Goal: Transaction & Acquisition: Book appointment/travel/reservation

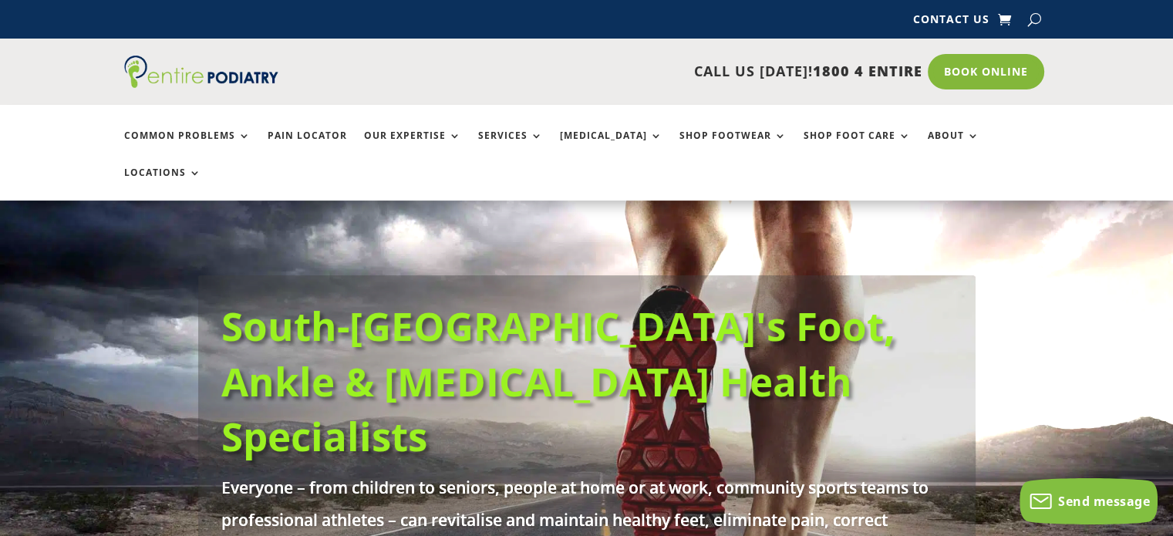
scroll to position [30, 0]
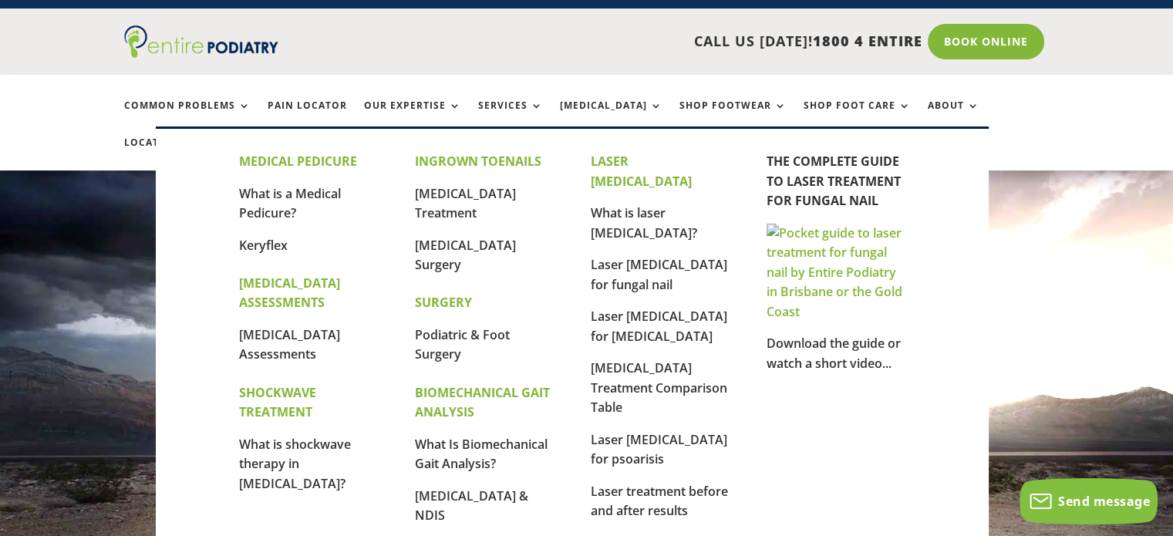
click at [865, 286] on img at bounding box center [836, 273] width 139 height 99
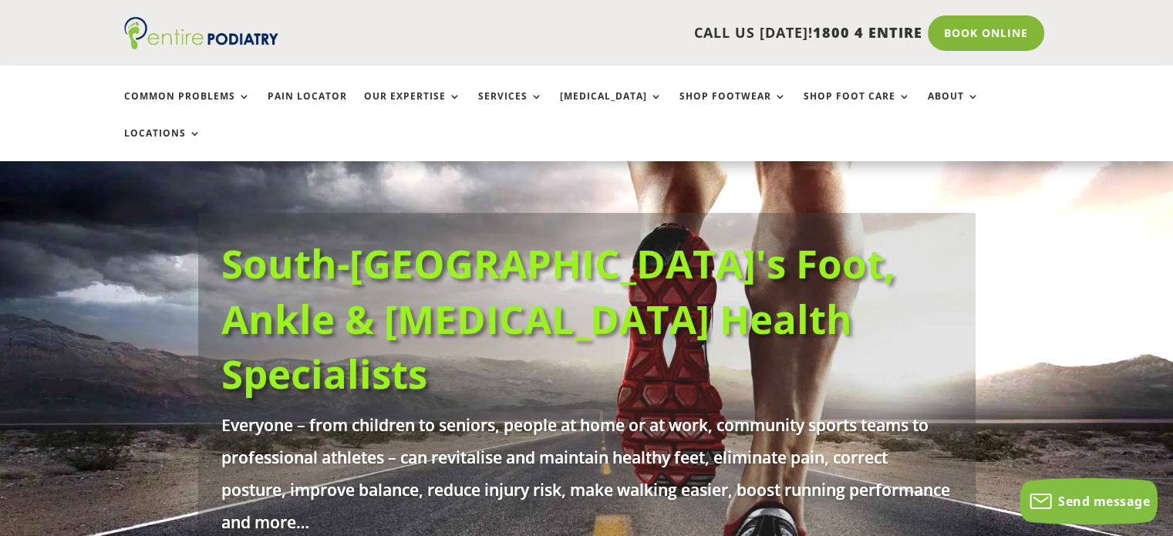
scroll to position [63, 0]
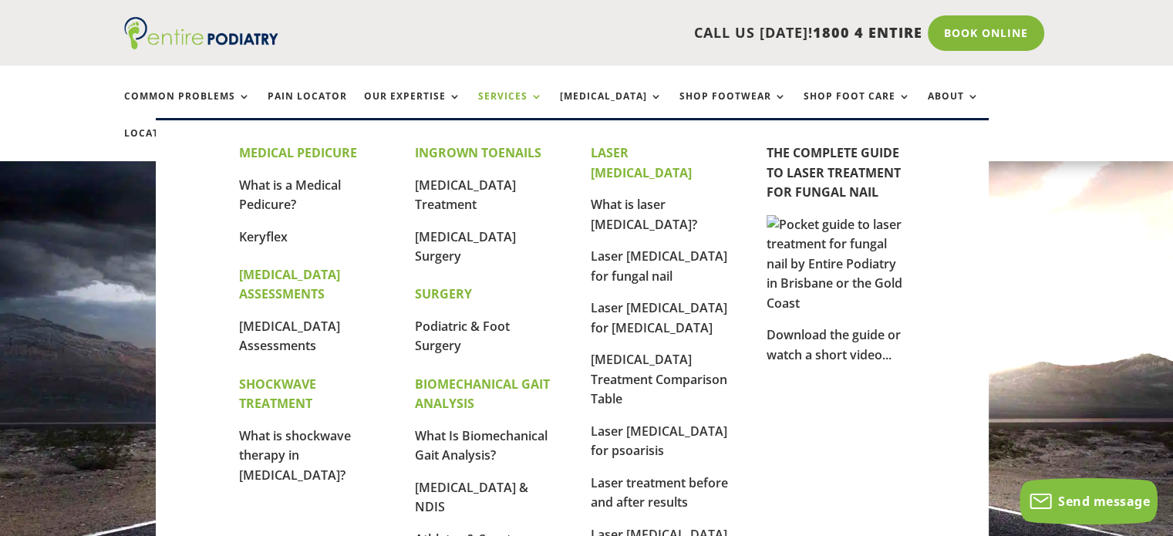
click at [511, 95] on link "Services" at bounding box center [510, 107] width 65 height 33
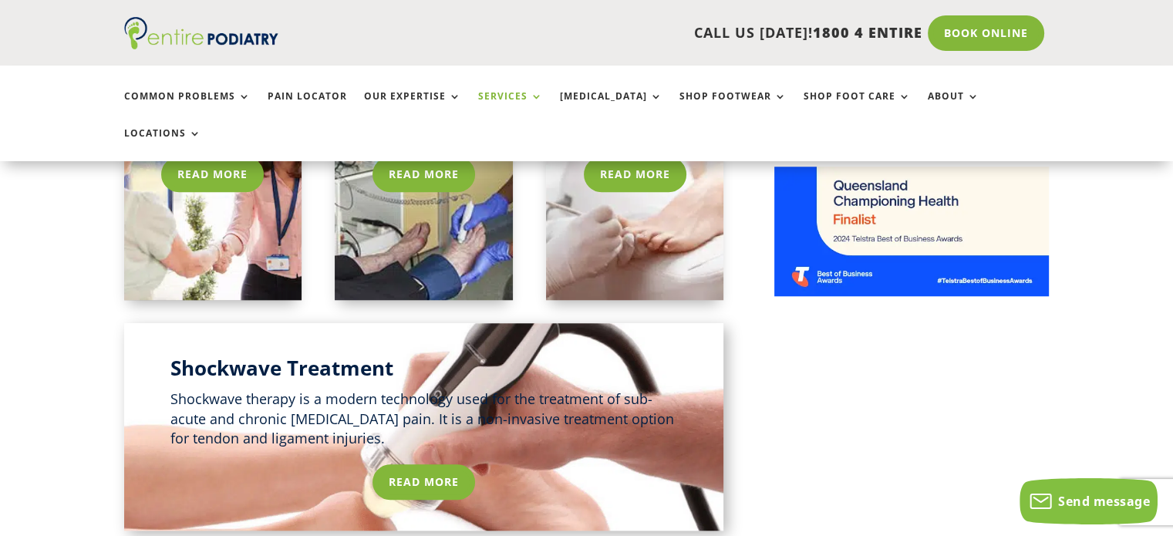
scroll to position [1136, 0]
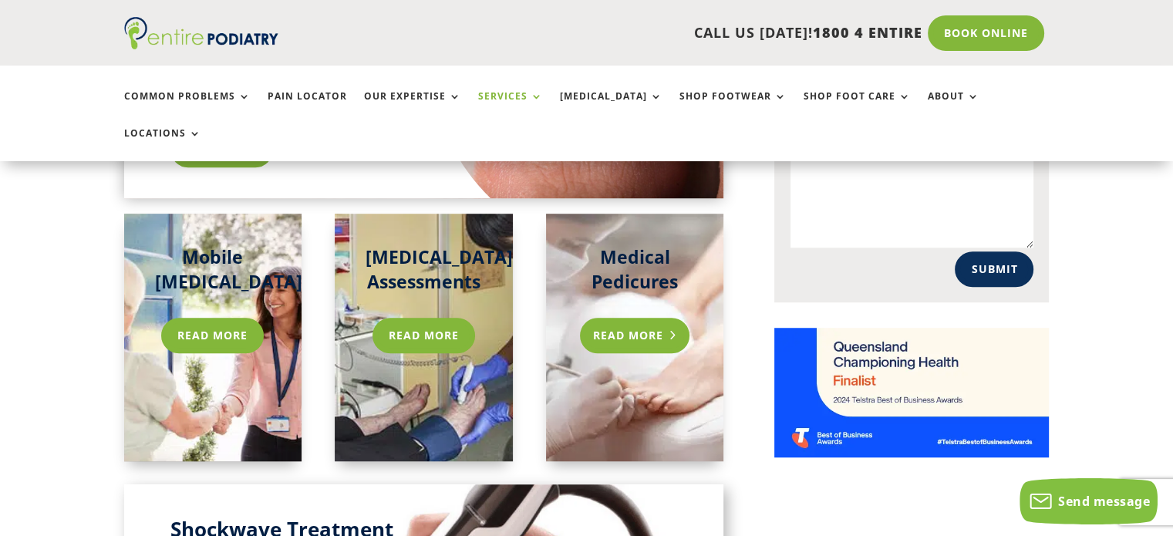
click at [620, 318] on link "Read more" at bounding box center [635, 335] width 110 height 35
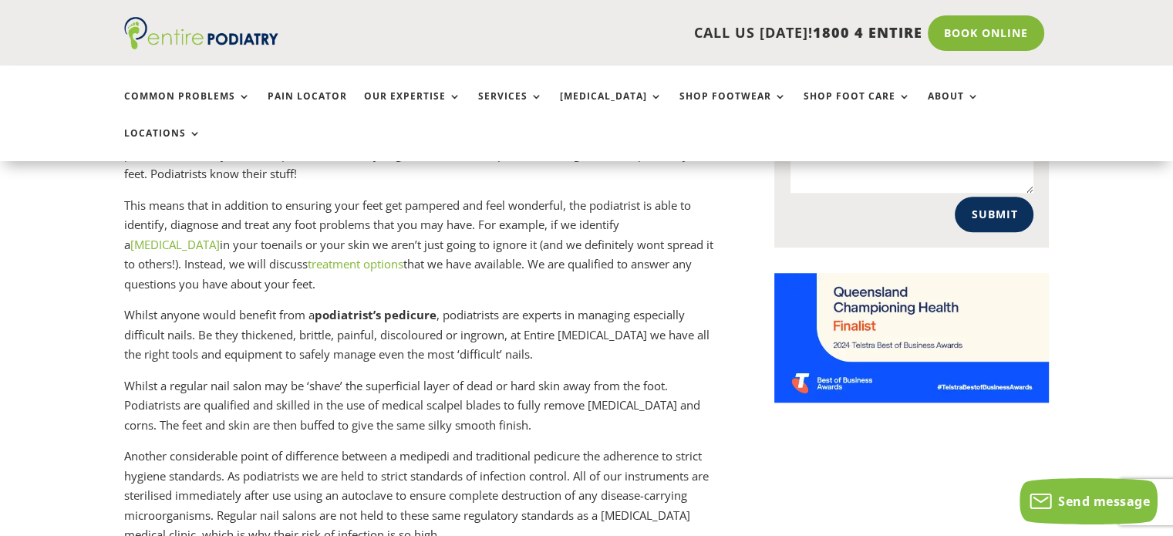
scroll to position [1200, 0]
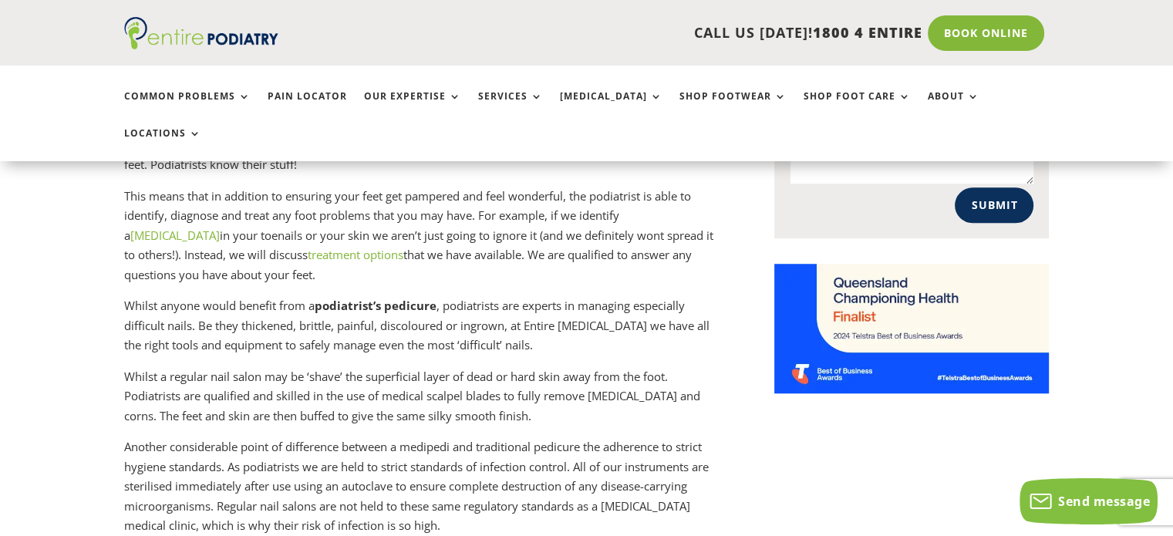
click at [220, 228] on link "fungal infection" at bounding box center [174, 235] width 89 height 15
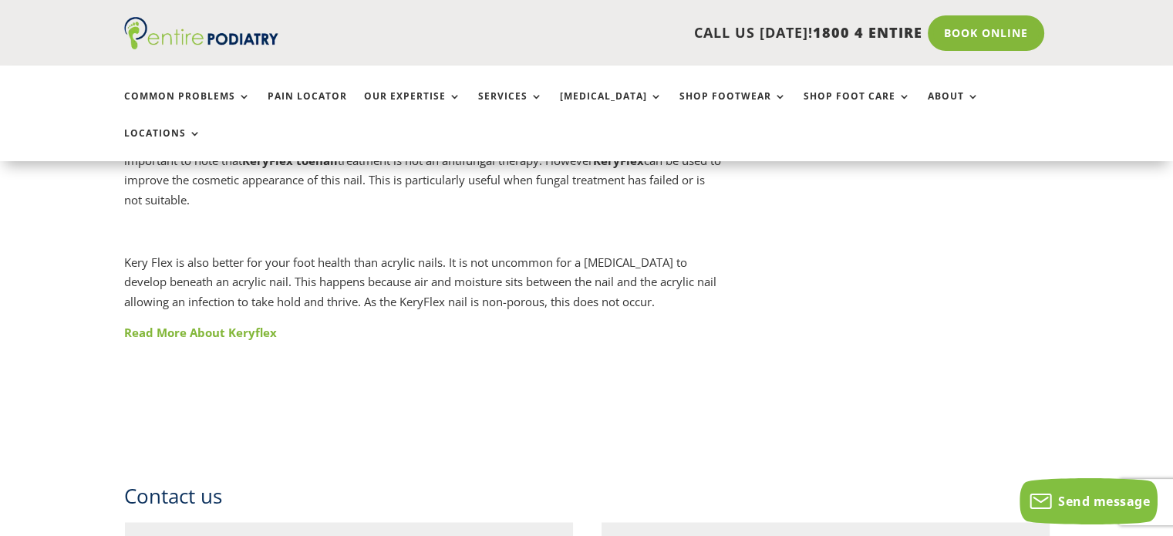
scroll to position [2144, 0]
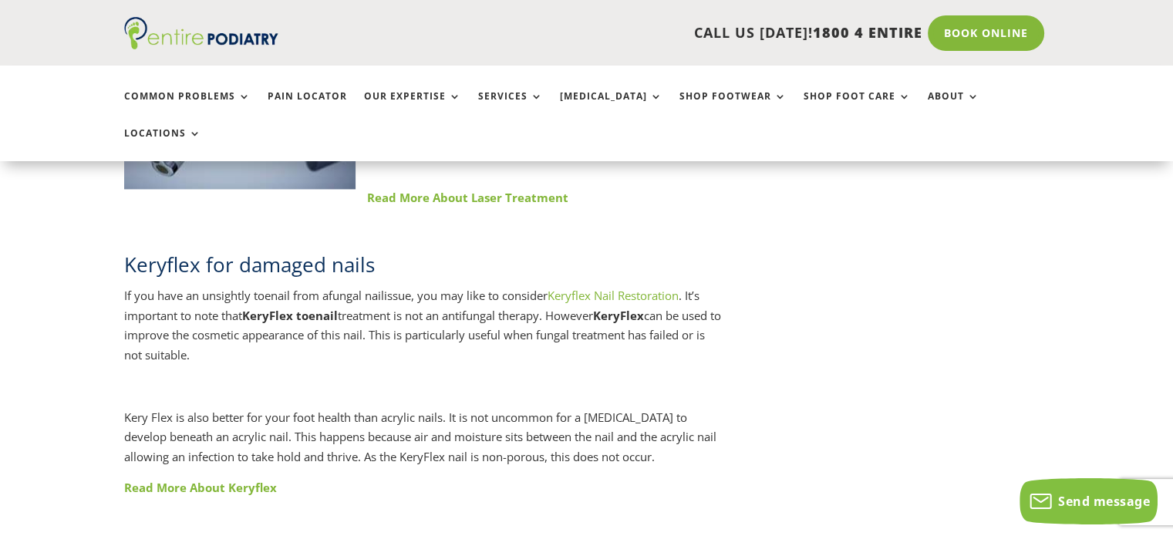
click at [636, 288] on link "Keryflex Nail Restoration" at bounding box center [613, 295] width 131 height 15
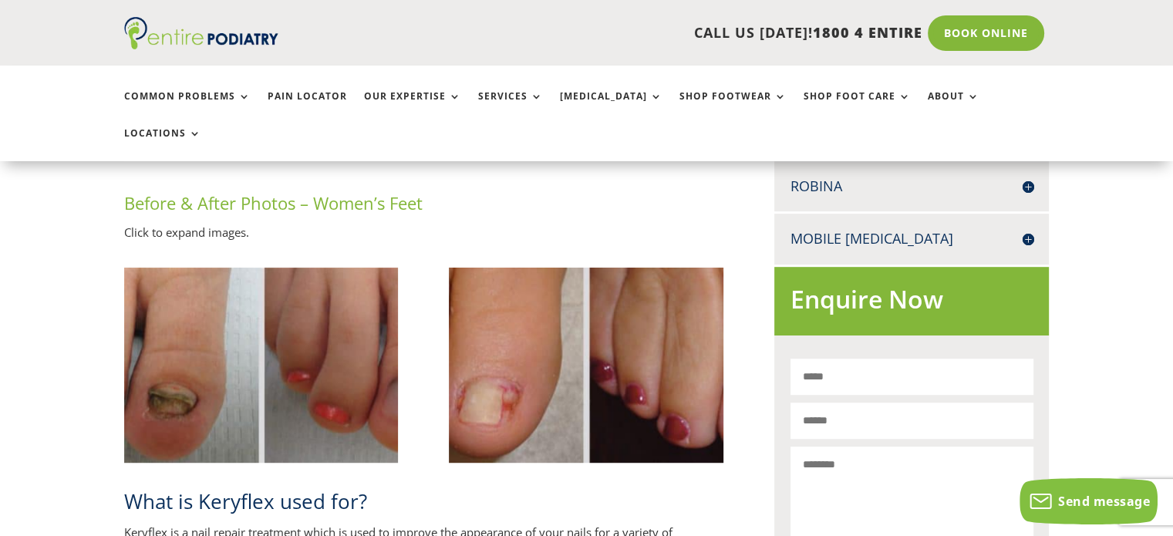
scroll to position [864, 0]
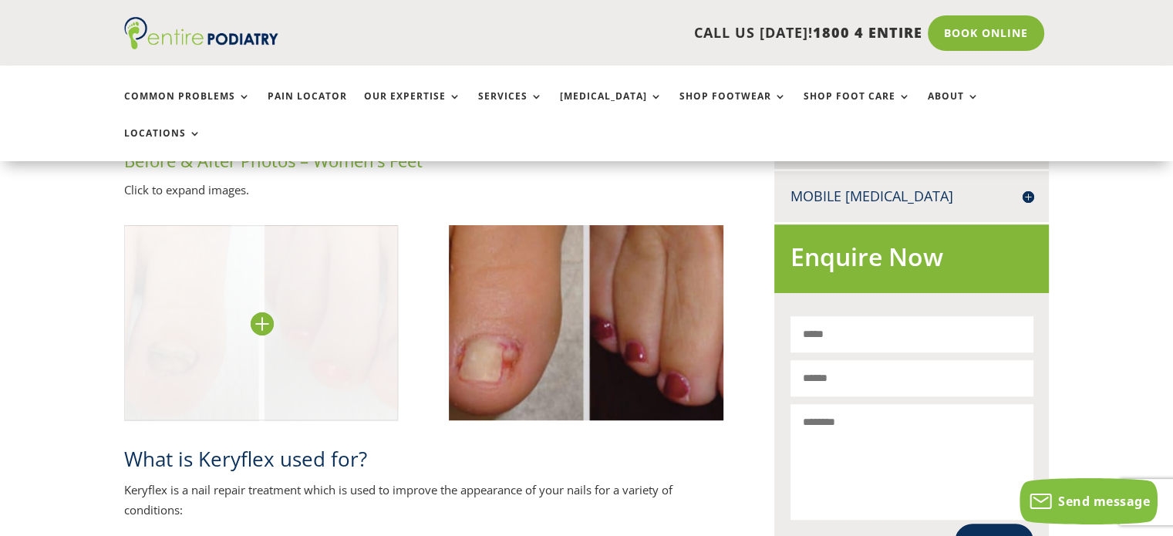
click at [239, 317] on img at bounding box center [261, 322] width 275 height 195
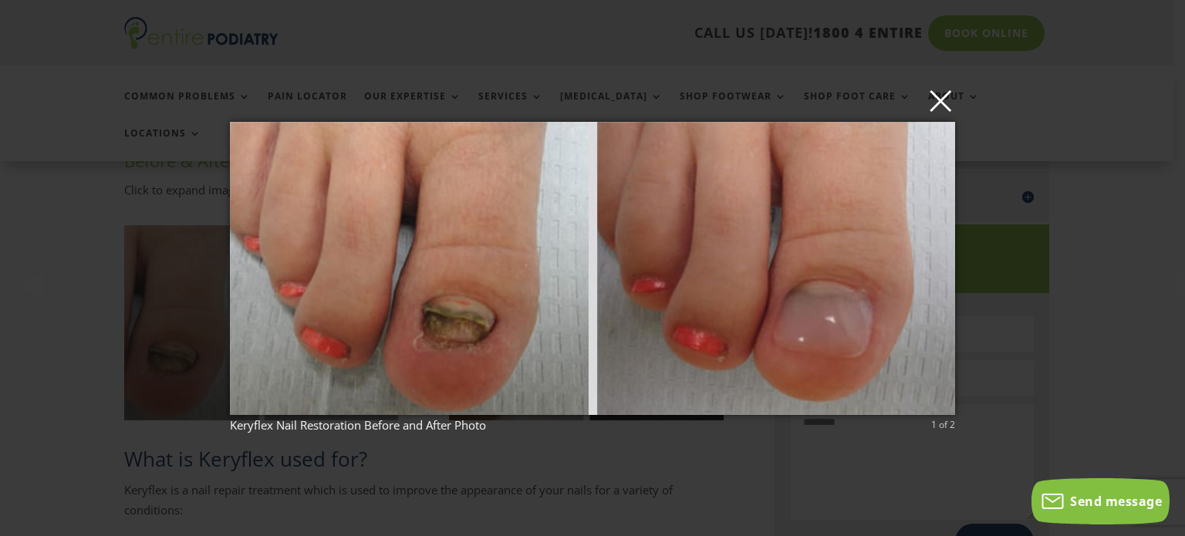
click at [945, 110] on button "×" at bounding box center [596, 100] width 725 height 34
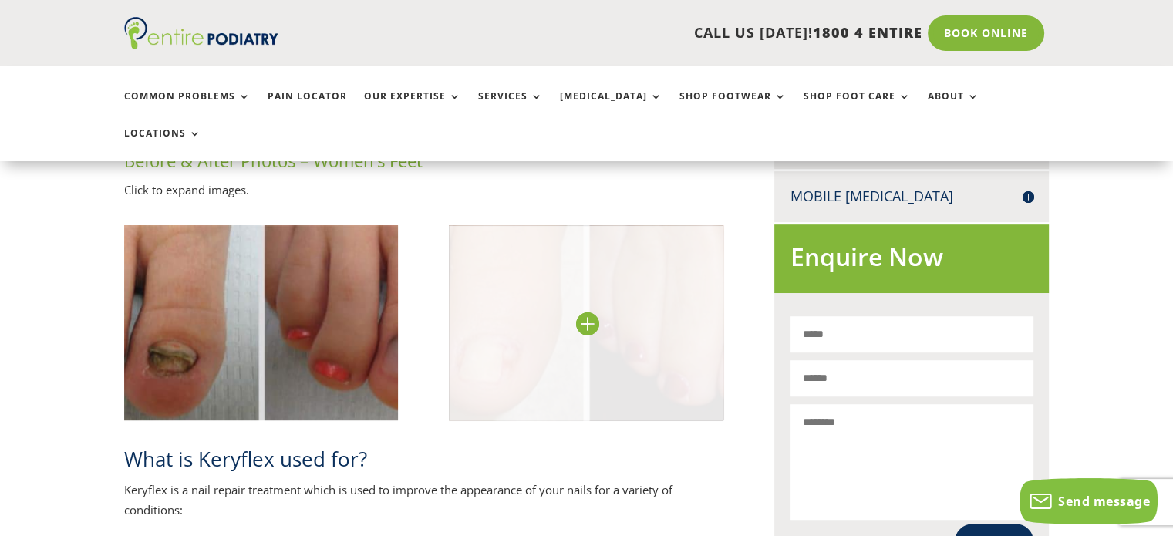
click at [514, 326] on img at bounding box center [586, 322] width 275 height 195
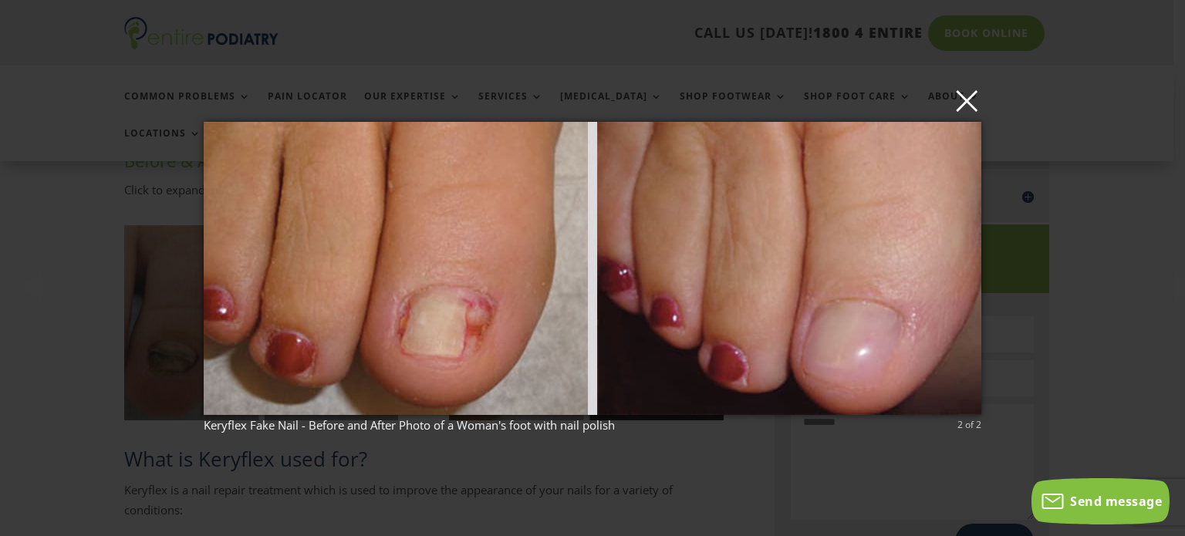
click at [971, 108] on button "×" at bounding box center [596, 100] width 777 height 34
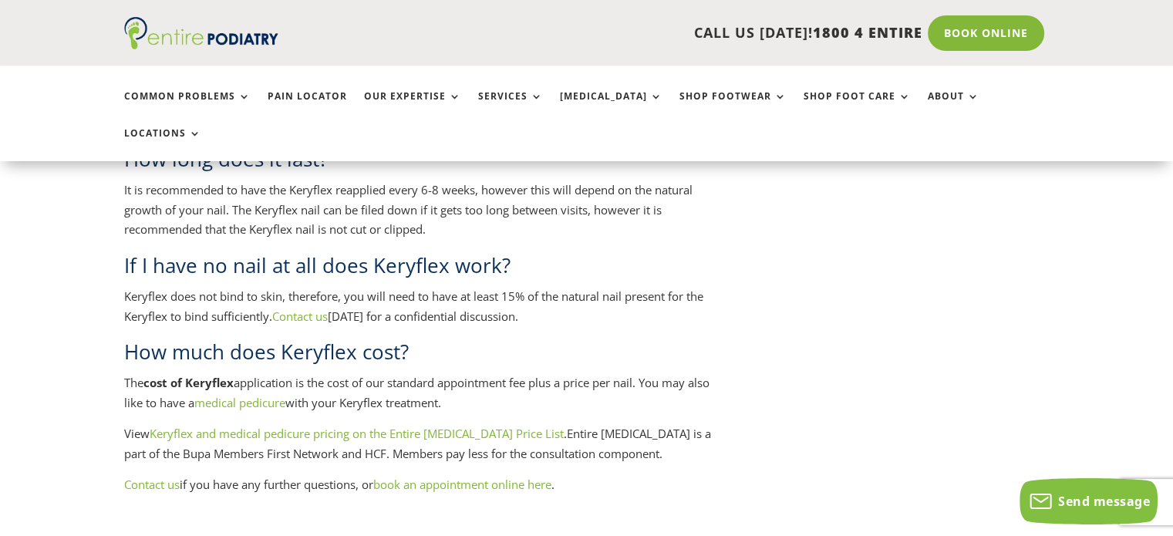
scroll to position [3218, 0]
click at [987, 31] on link "Book Online" at bounding box center [986, 32] width 124 height 35
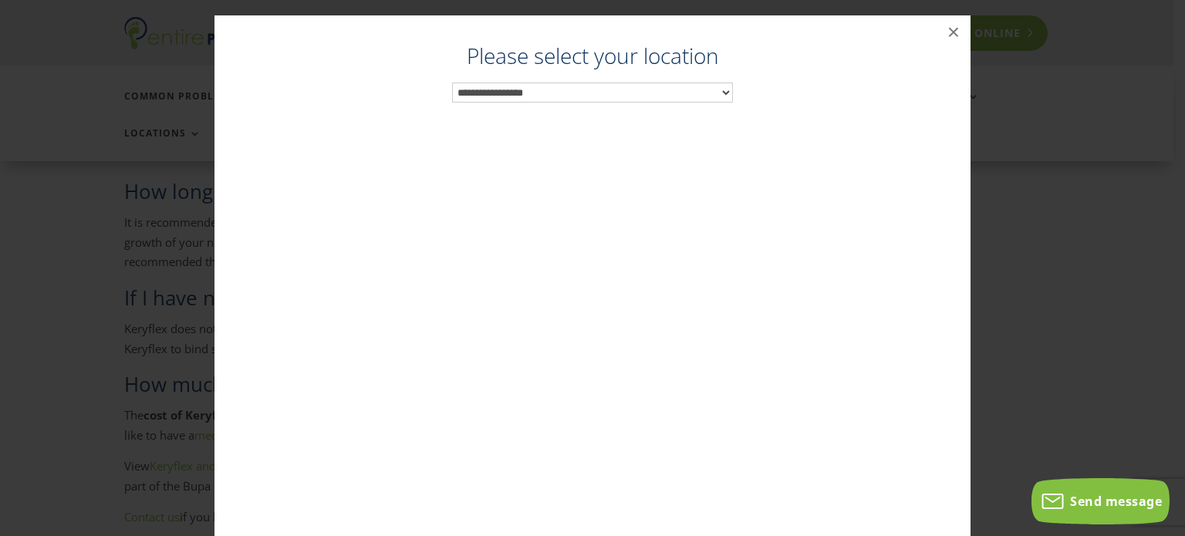
scroll to position [3175, 0]
click at [578, 86] on select "**********" at bounding box center [592, 93] width 281 height 20
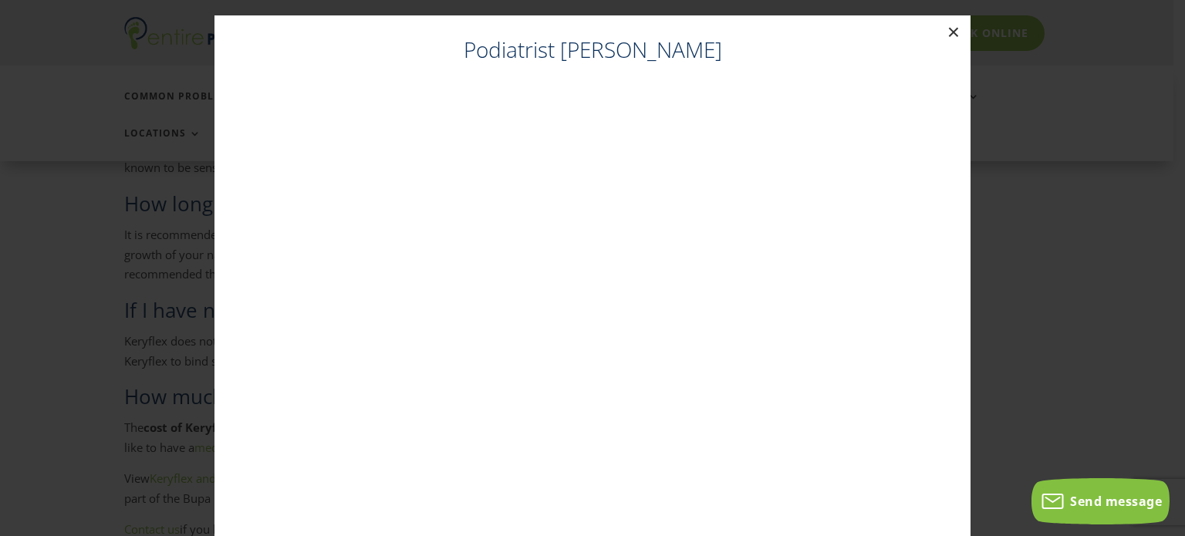
click at [938, 31] on button "×" at bounding box center [953, 32] width 34 height 34
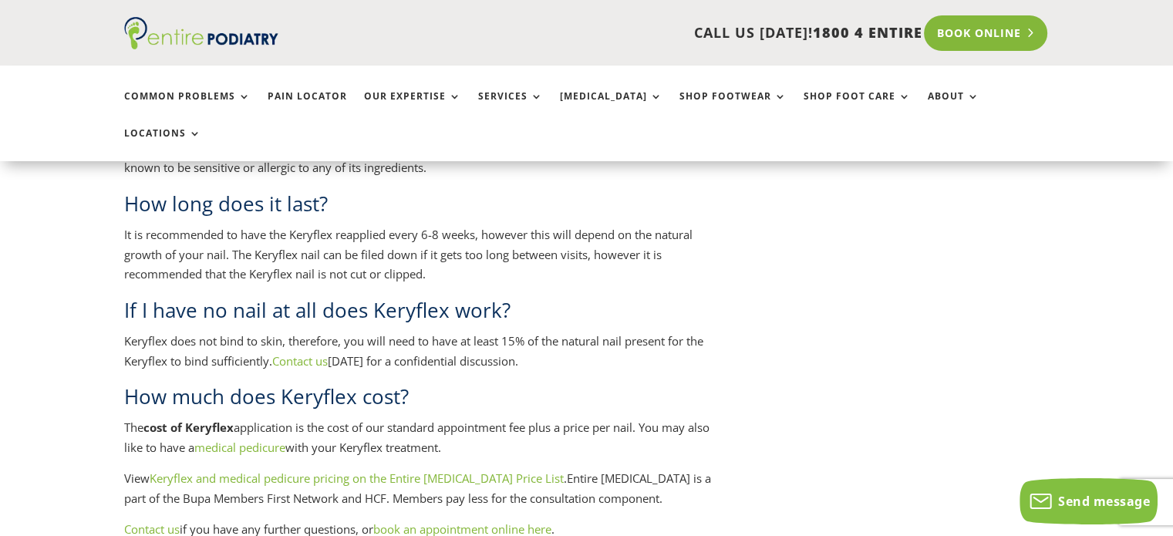
click at [963, 39] on link "Book Online" at bounding box center [986, 32] width 124 height 35
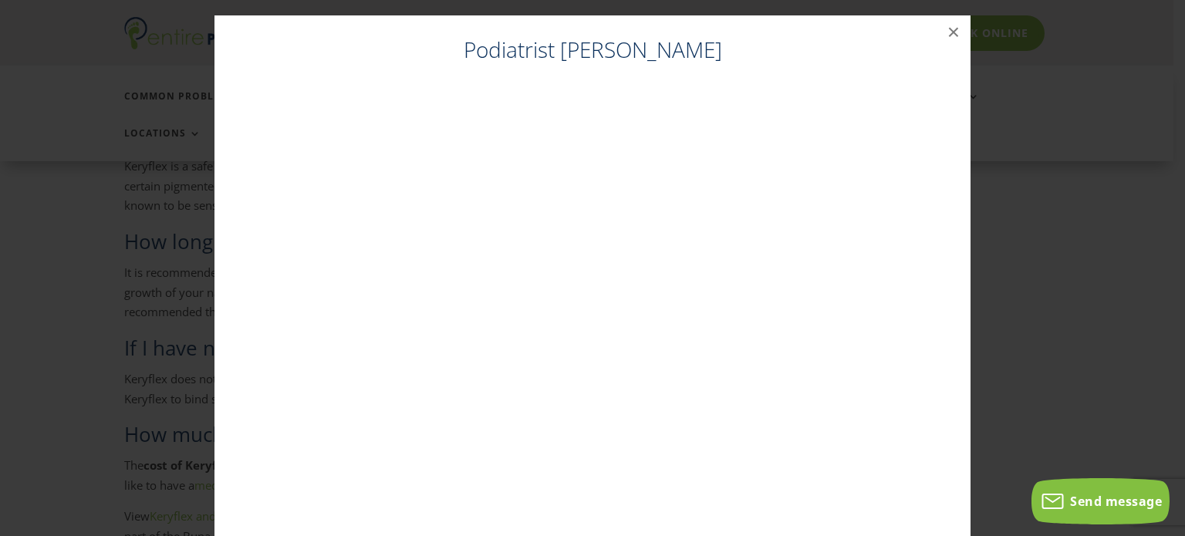
scroll to position [3132, 0]
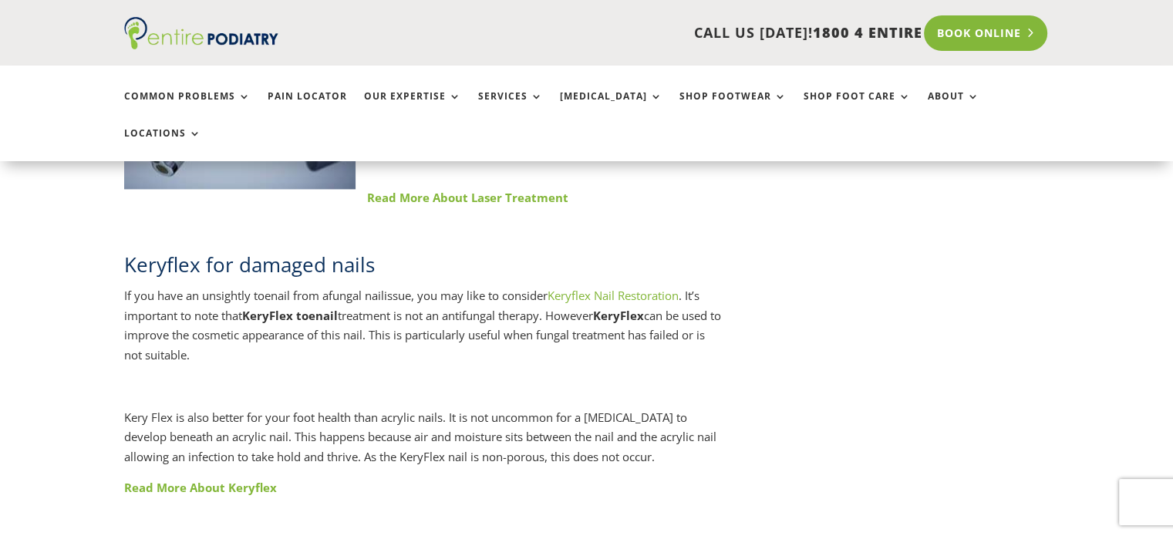
click at [963, 40] on link "Book Online" at bounding box center [986, 32] width 124 height 35
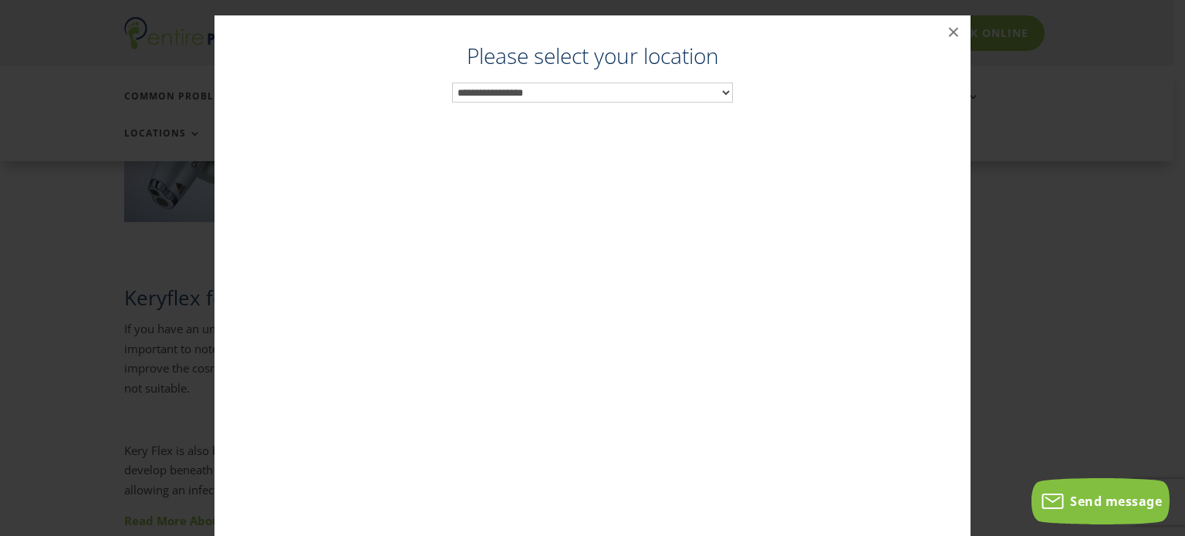
scroll to position [2101, 0]
click at [528, 86] on select "**********" at bounding box center [592, 93] width 281 height 20
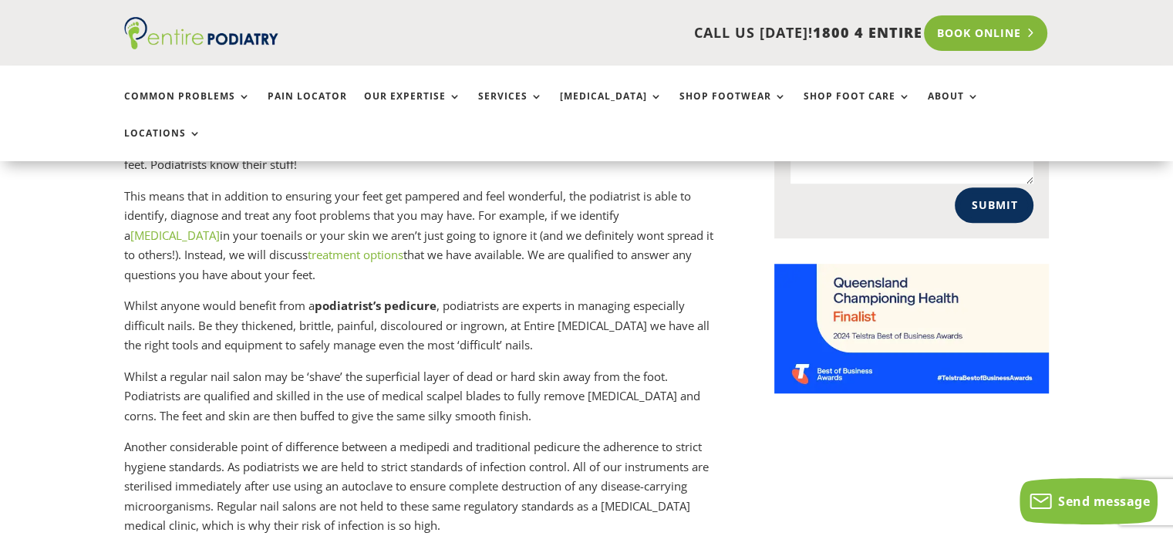
click at [991, 40] on link "Book Online" at bounding box center [986, 32] width 124 height 35
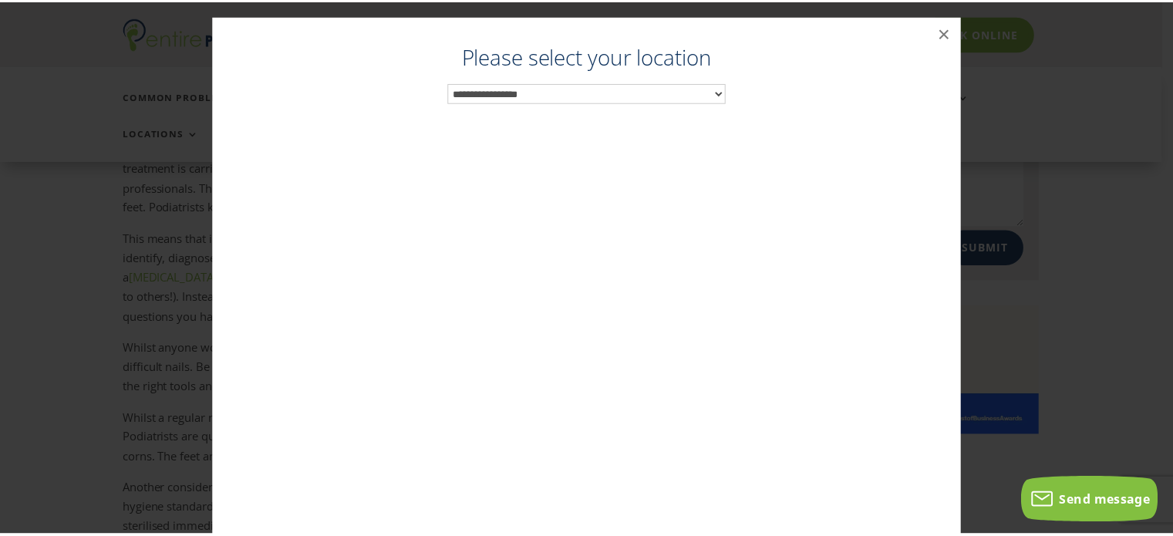
scroll to position [1157, 0]
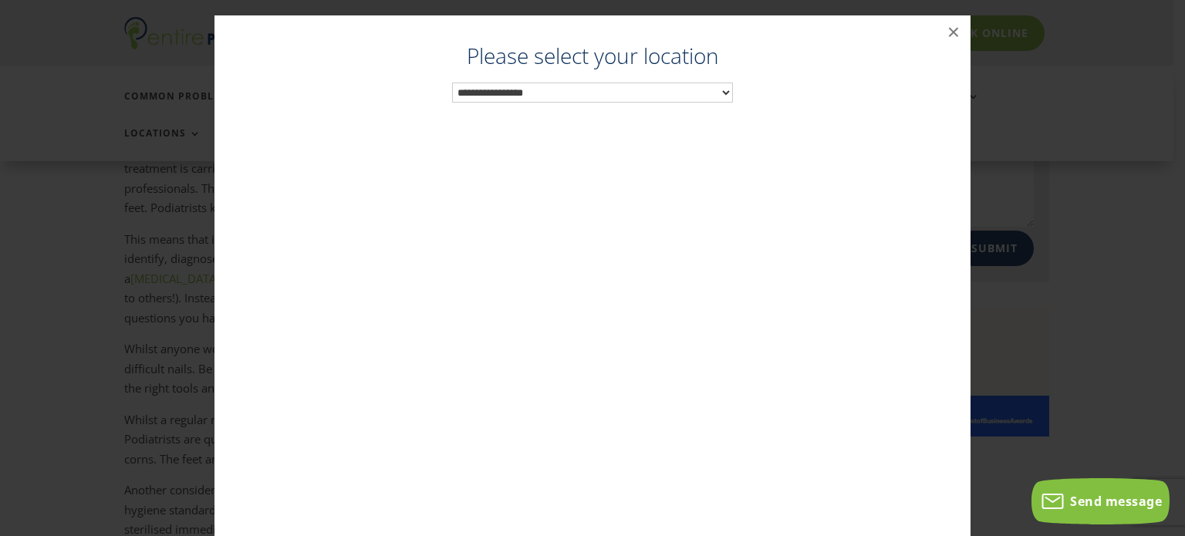
click at [498, 92] on select "**********" at bounding box center [592, 93] width 281 height 20
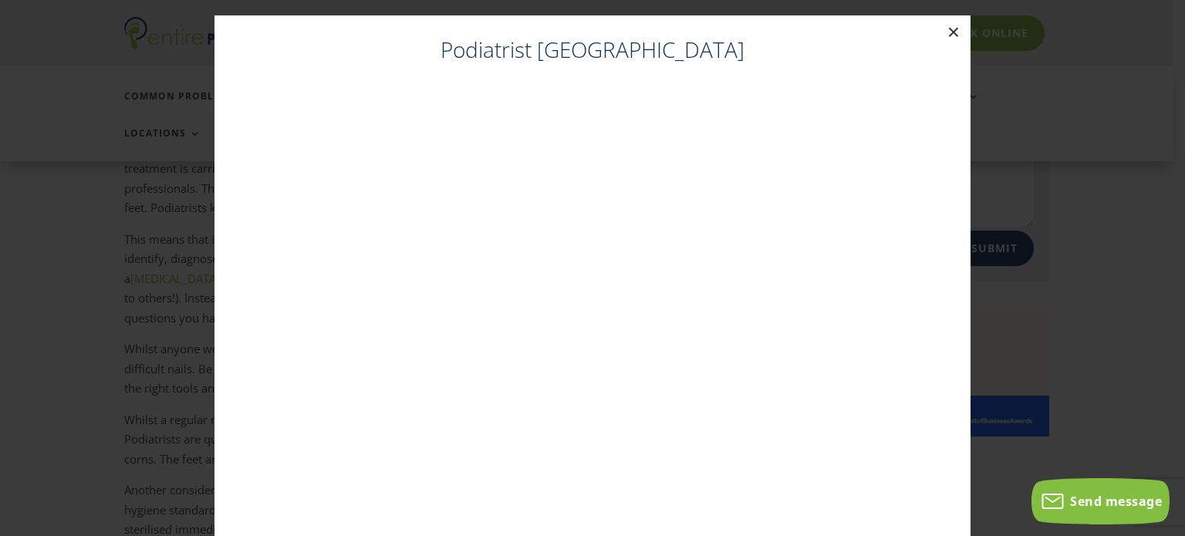
click at [941, 29] on button "×" at bounding box center [953, 32] width 34 height 34
